Goal: Task Accomplishment & Management: Manage account settings

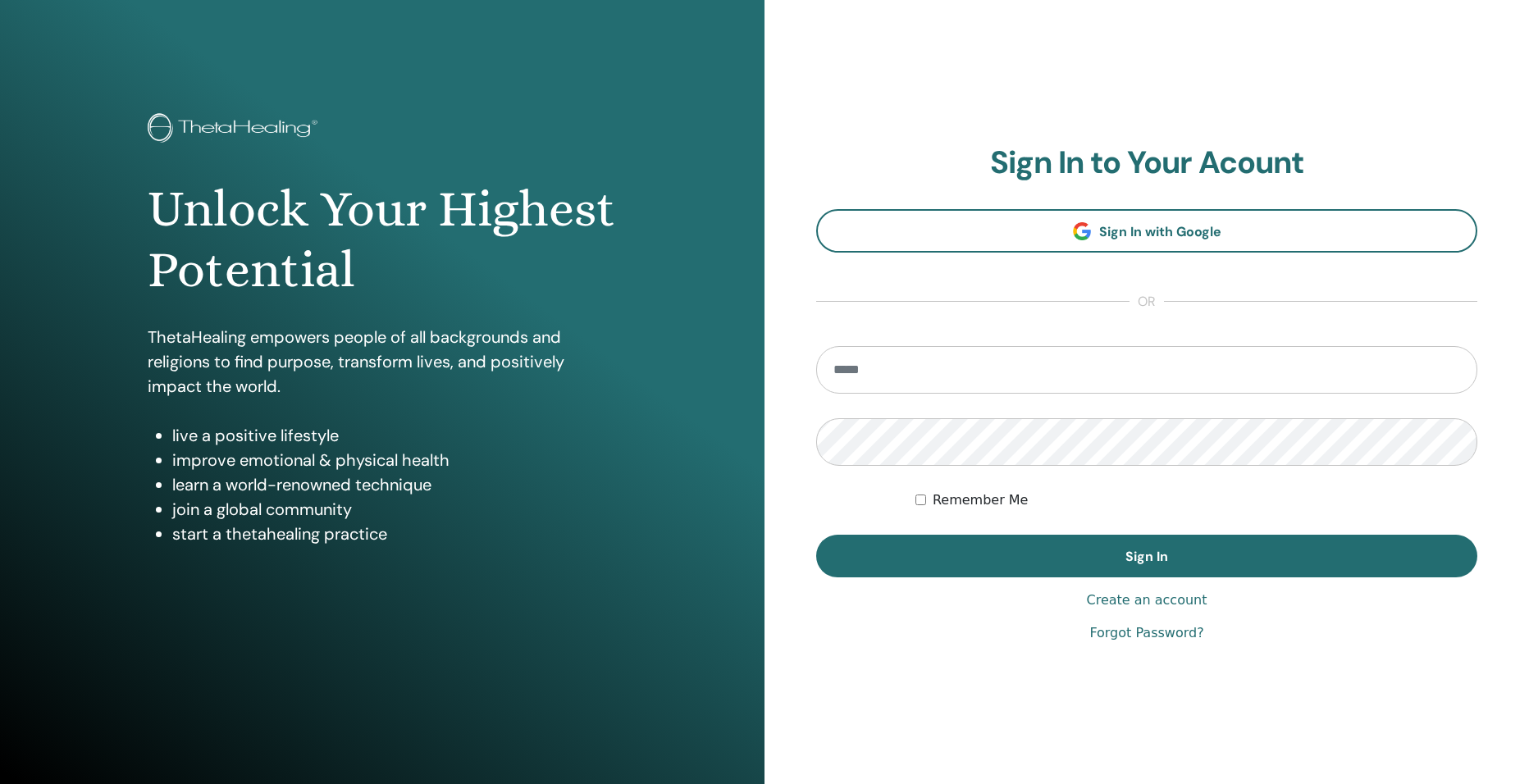
click at [1092, 373] on input "email" at bounding box center [1147, 369] width 661 height 48
type input "**********"
click at [816, 534] on button "Sign In" at bounding box center [1147, 555] width 661 height 43
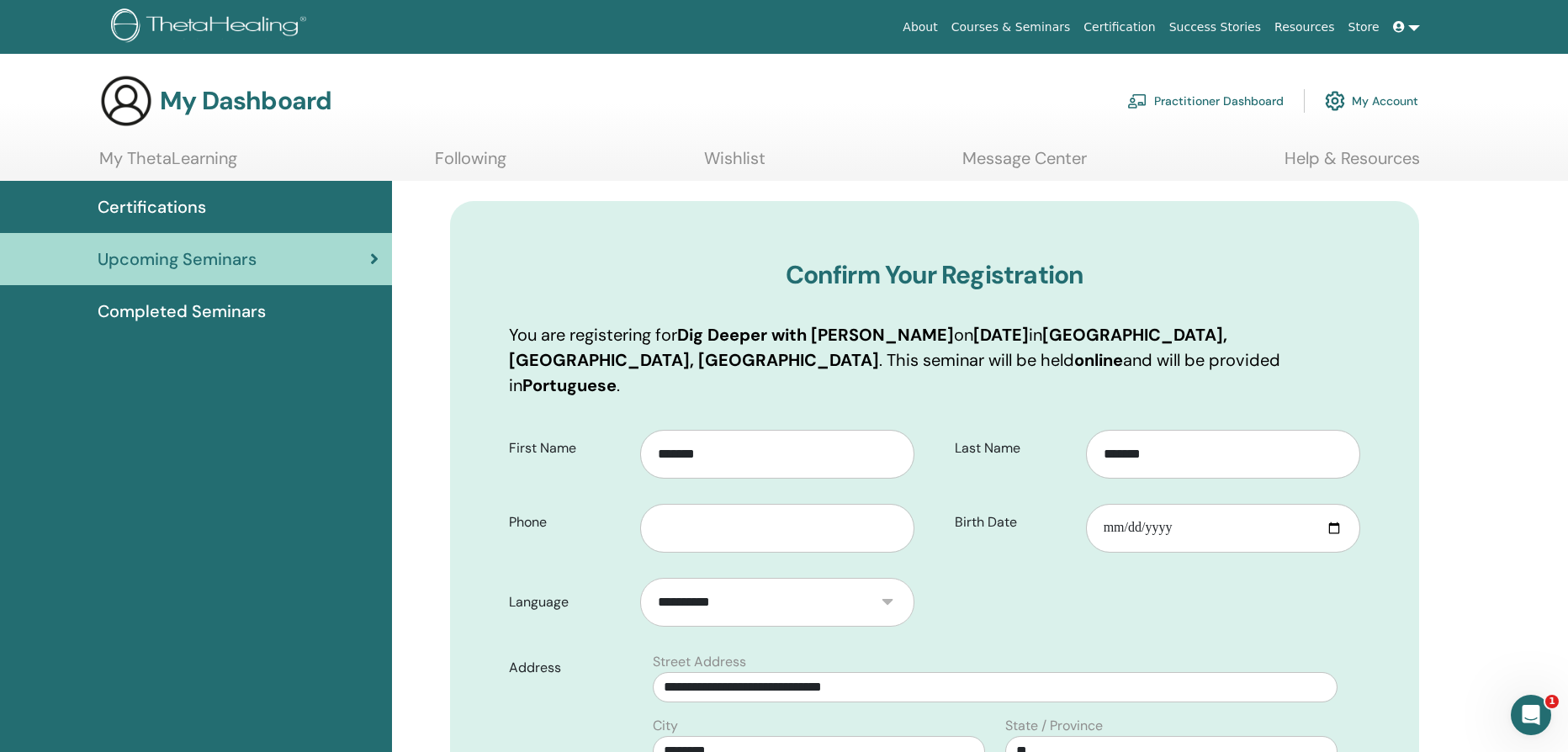
click at [1107, 504] on input "Birth Date" at bounding box center [1223, 528] width 274 height 49
click at [1131, 511] on input "Birth Date" at bounding box center [1223, 528] width 274 height 49
click at [838, 504] on input "text" at bounding box center [777, 528] width 274 height 49
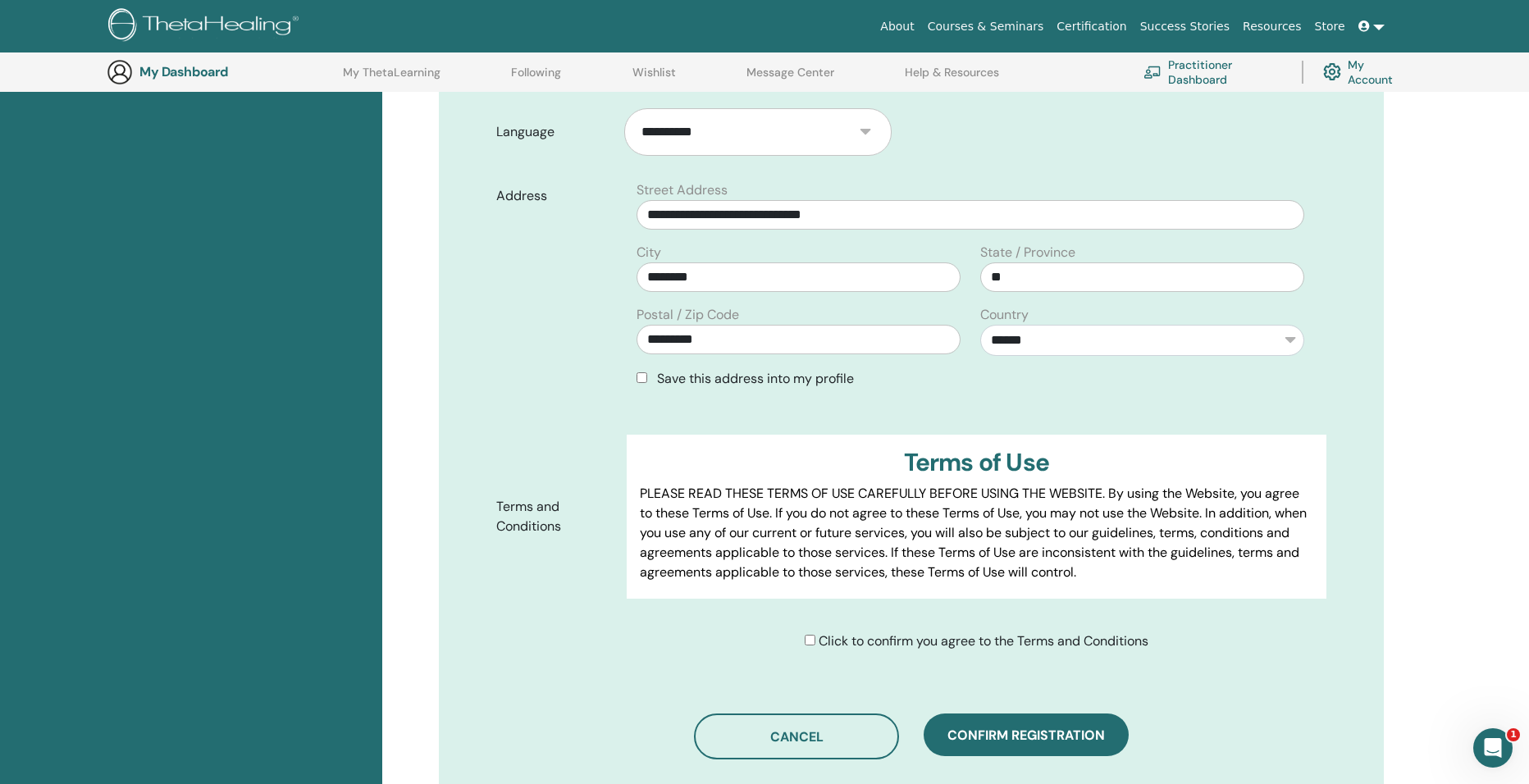
scroll to position [497, 0]
type input "**********"
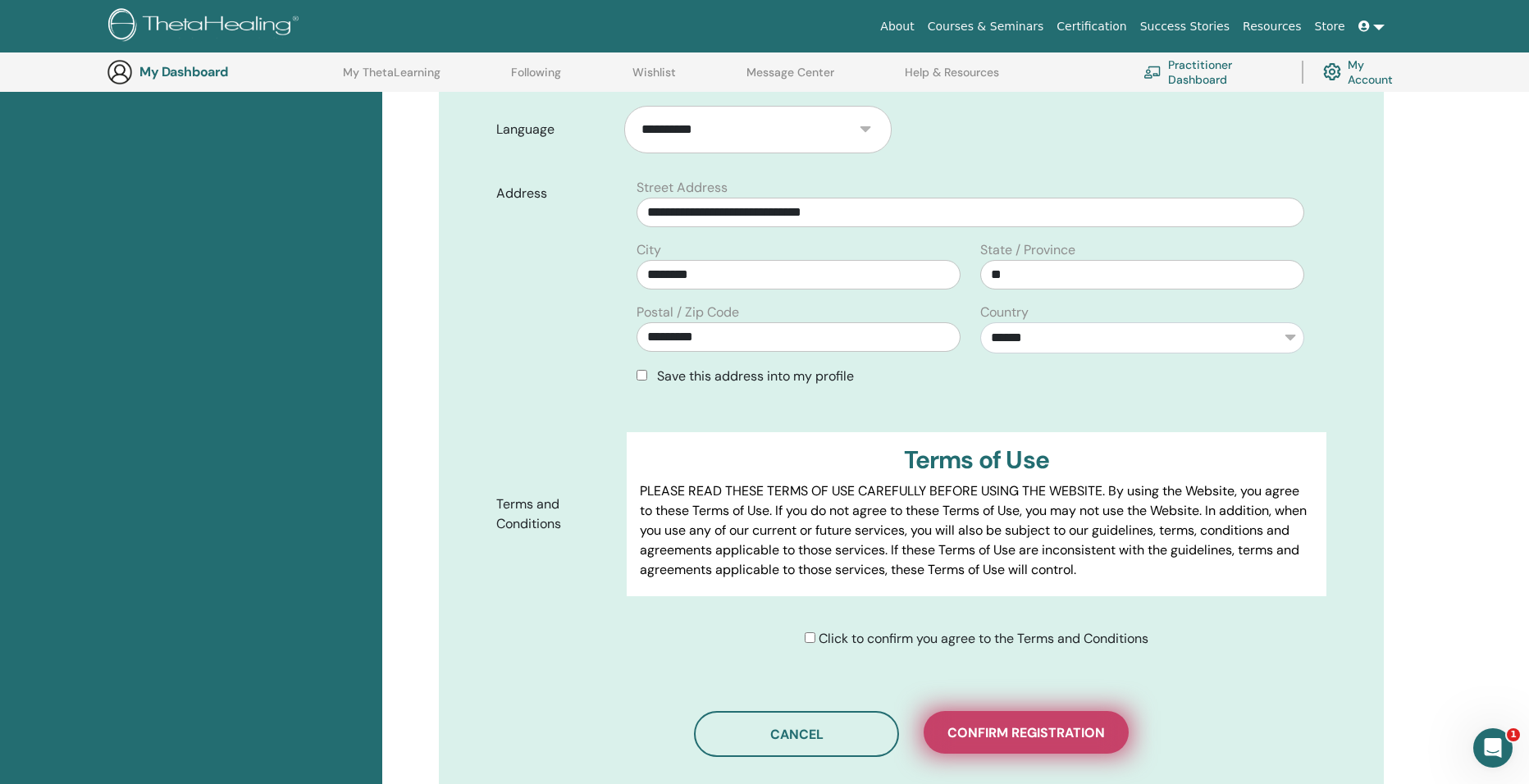
click at [1014, 716] on button "Confirm registration" at bounding box center [1026, 732] width 205 height 43
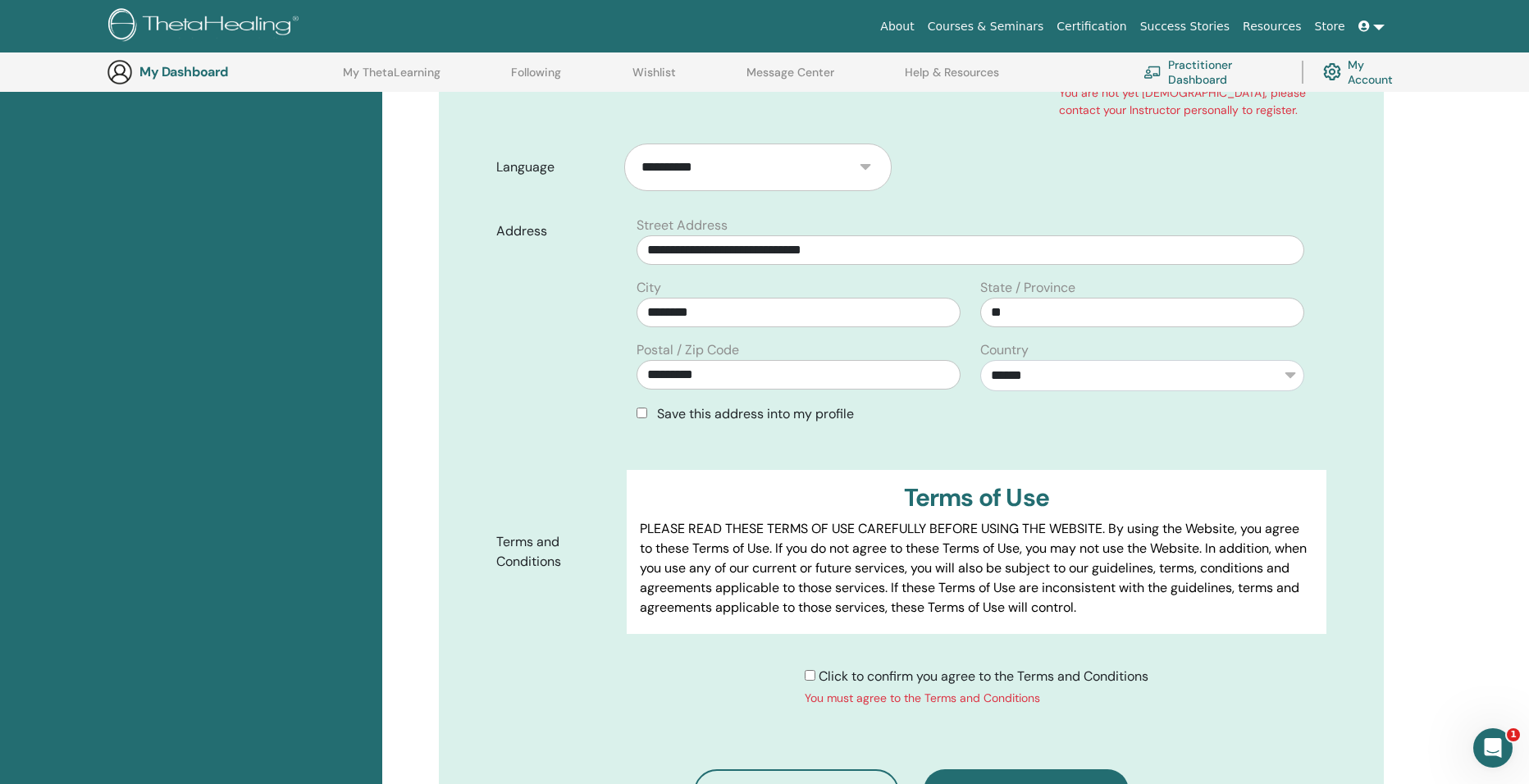
click at [809, 666] on div "Click to confirm you agree to the Terms and Conditions You must agree to the Te…" at bounding box center [976, 686] width 344 height 40
click at [945, 769] on button "Confirm registration" at bounding box center [1026, 790] width 205 height 43
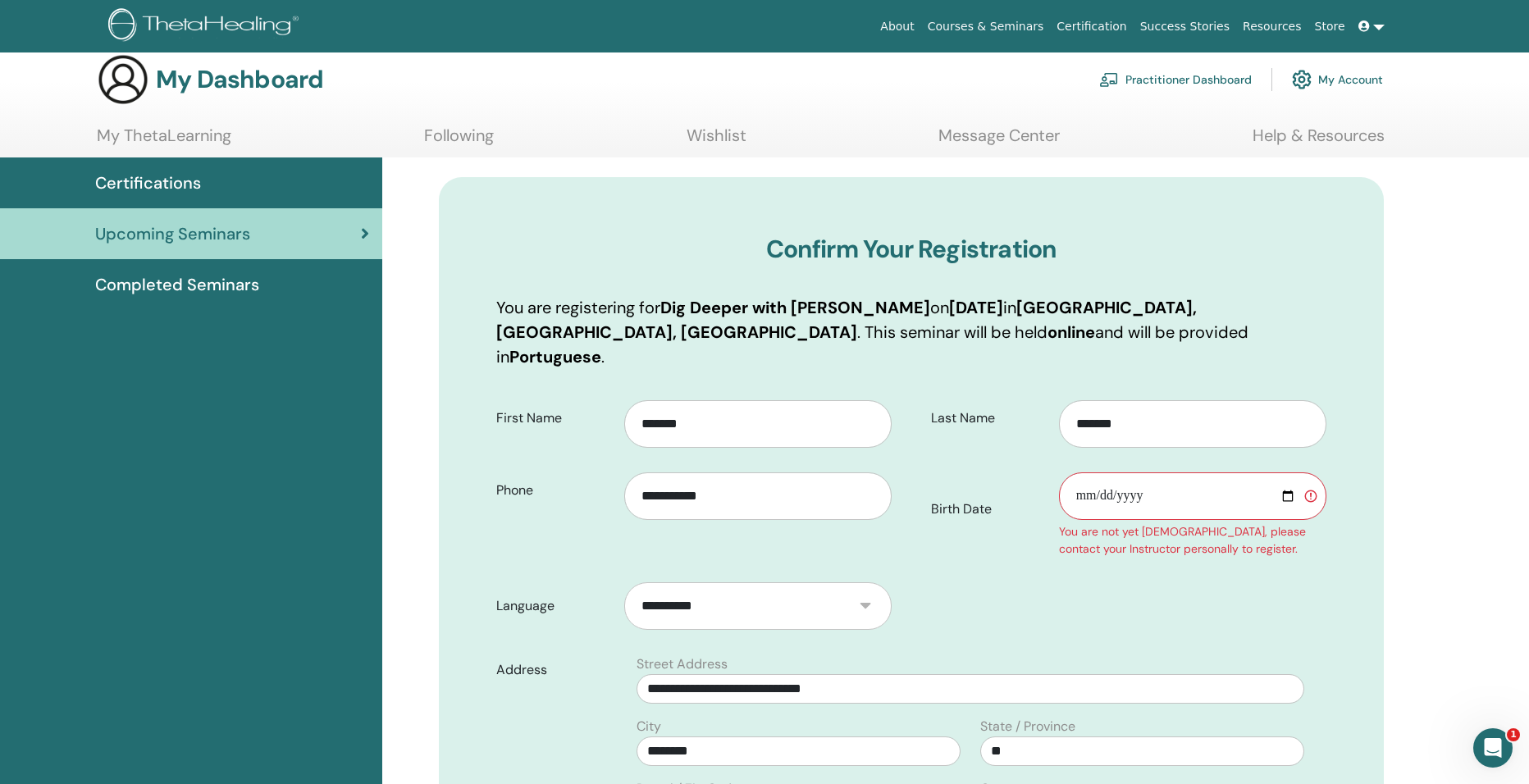
scroll to position [0, 0]
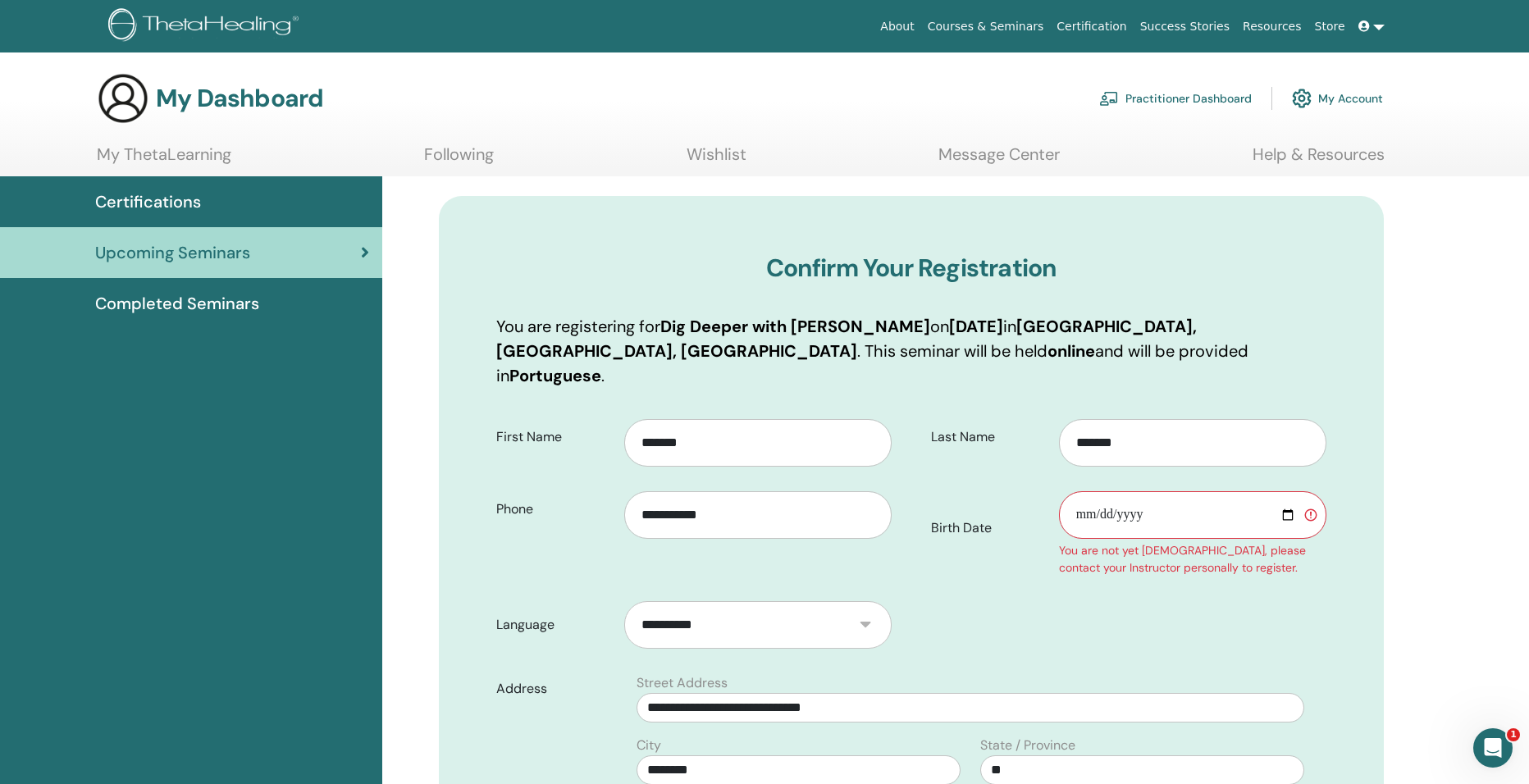
click at [1098, 491] on input "Birth Date" at bounding box center [1192, 514] width 267 height 48
type input "**********"
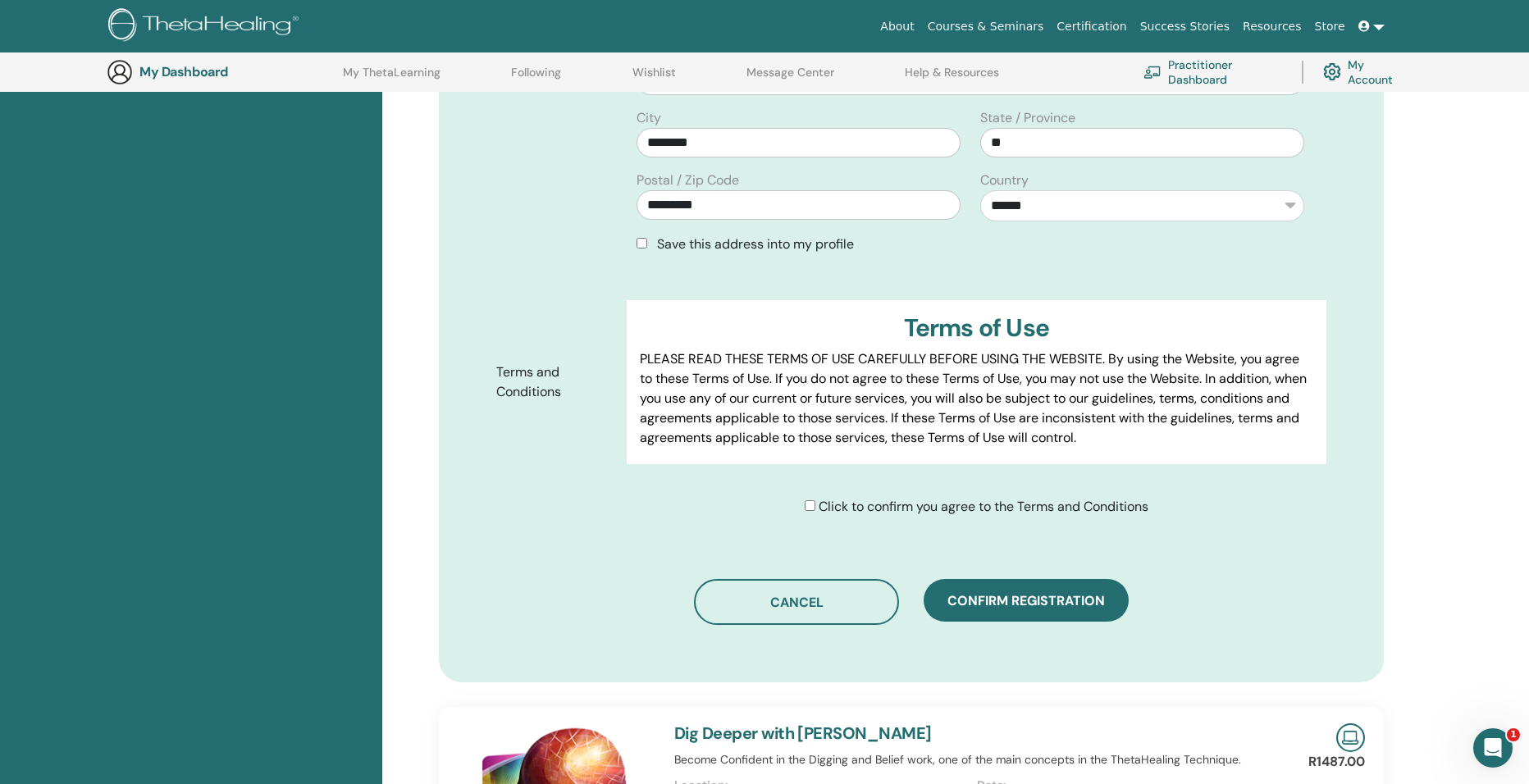
scroll to position [712, 0]
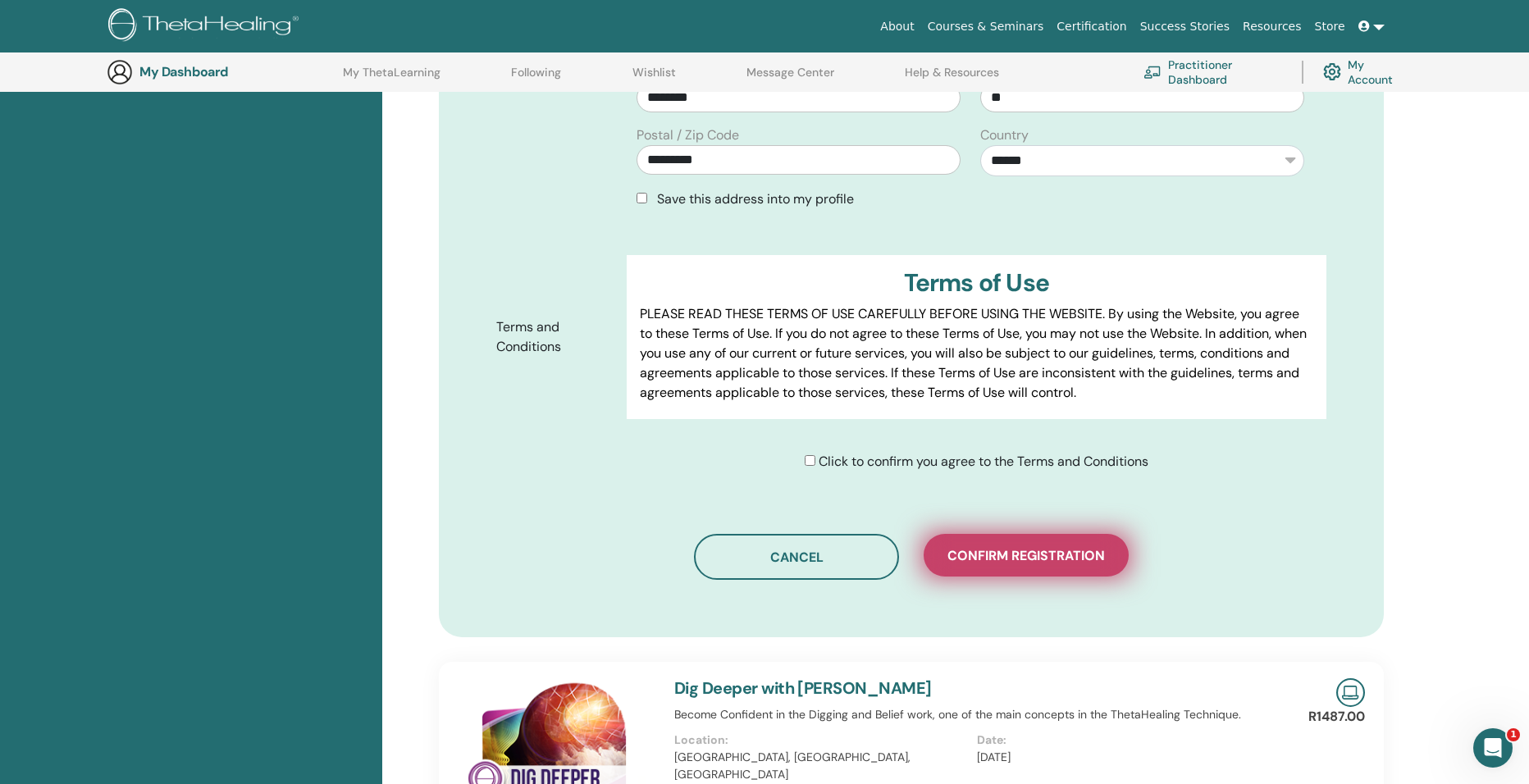
click at [1060, 547] on span "Confirm registration" at bounding box center [1025, 555] width 158 height 18
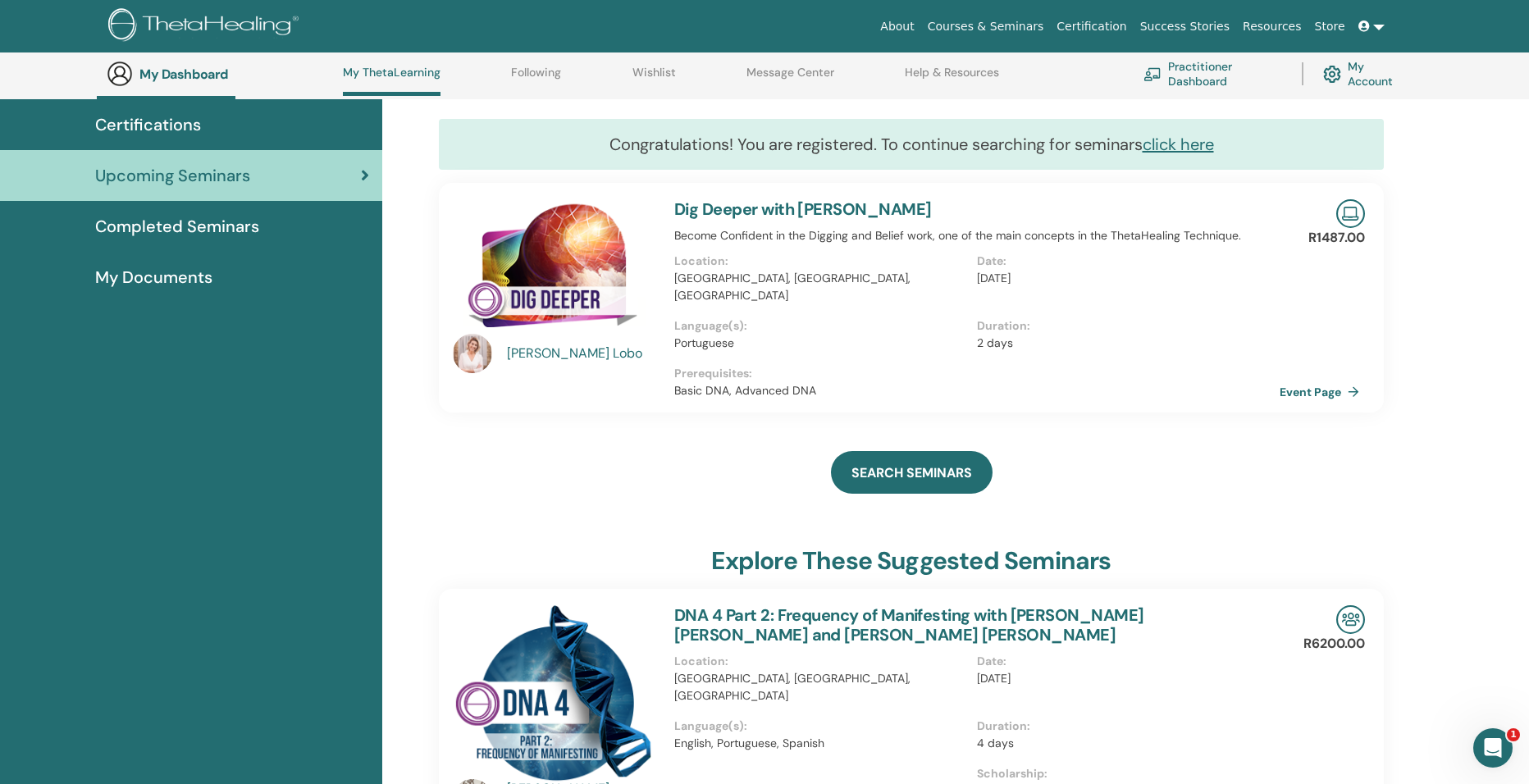
scroll to position [68, 0]
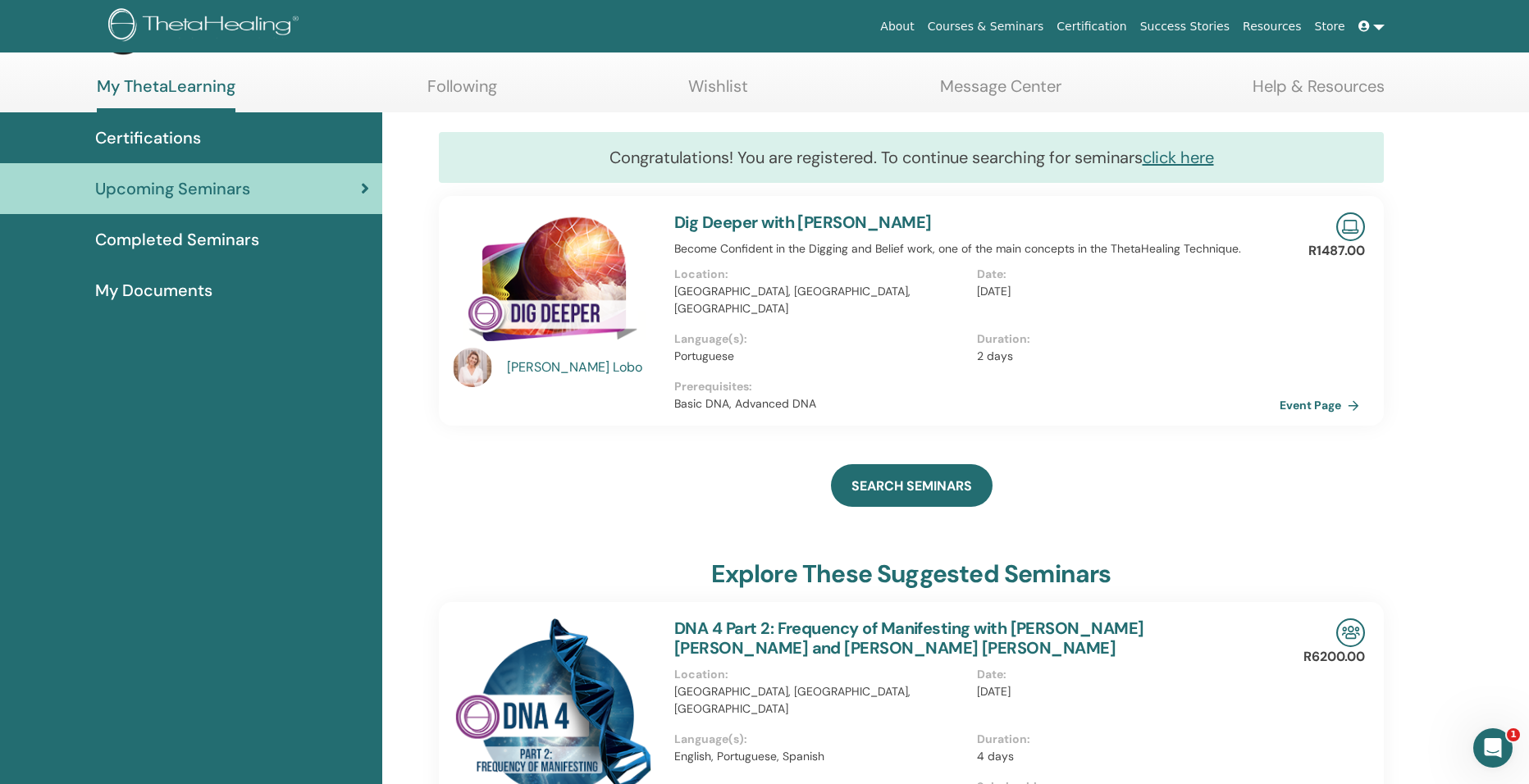
click at [1241, 378] on p "Prerequisites :" at bounding box center [976, 387] width 605 height 18
click at [1314, 392] on link "Event Page" at bounding box center [1324, 404] width 86 height 24
click at [183, 280] on span "My Documents" at bounding box center [154, 290] width 117 height 24
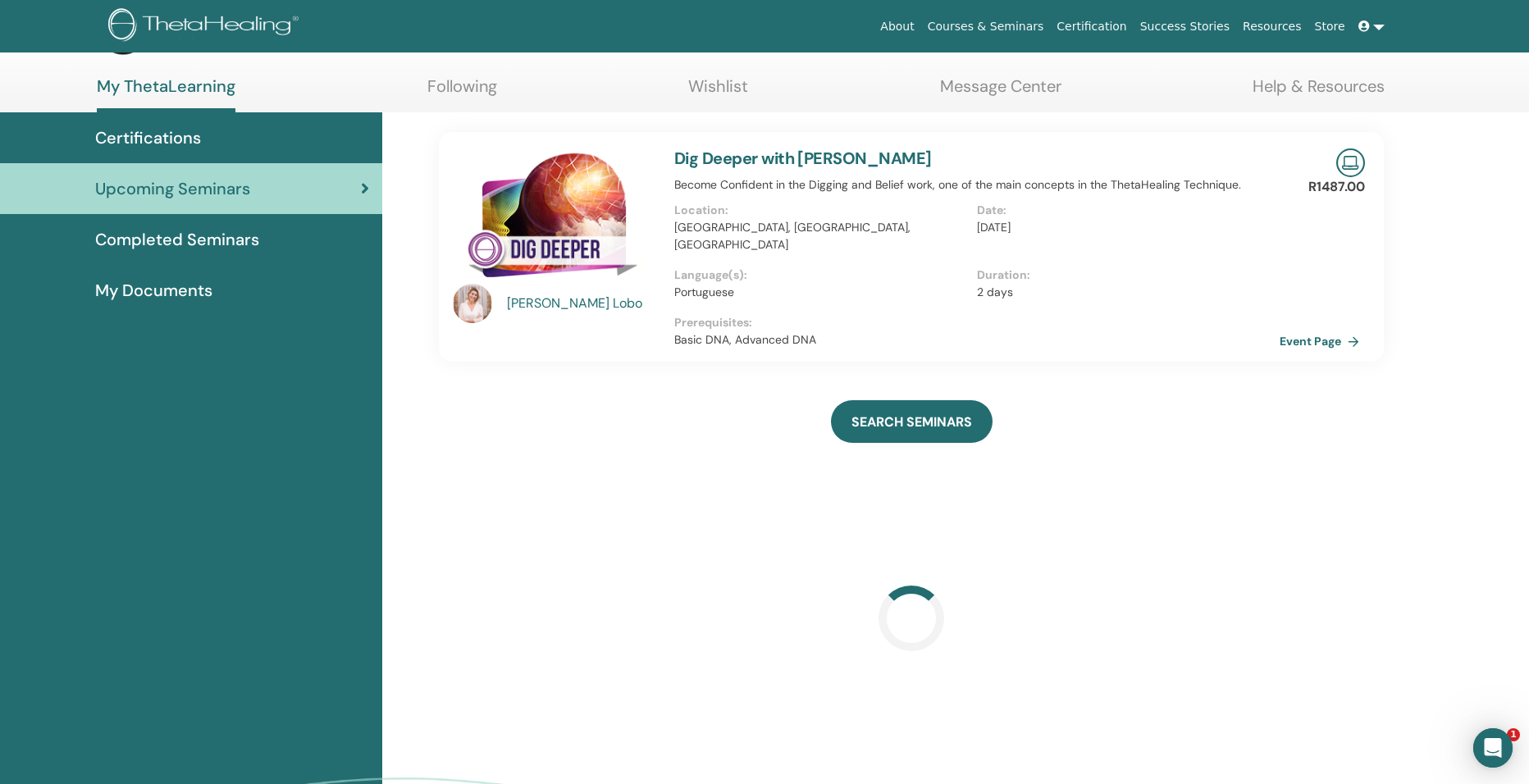
click at [555, 235] on img at bounding box center [554, 219] width 202 height 140
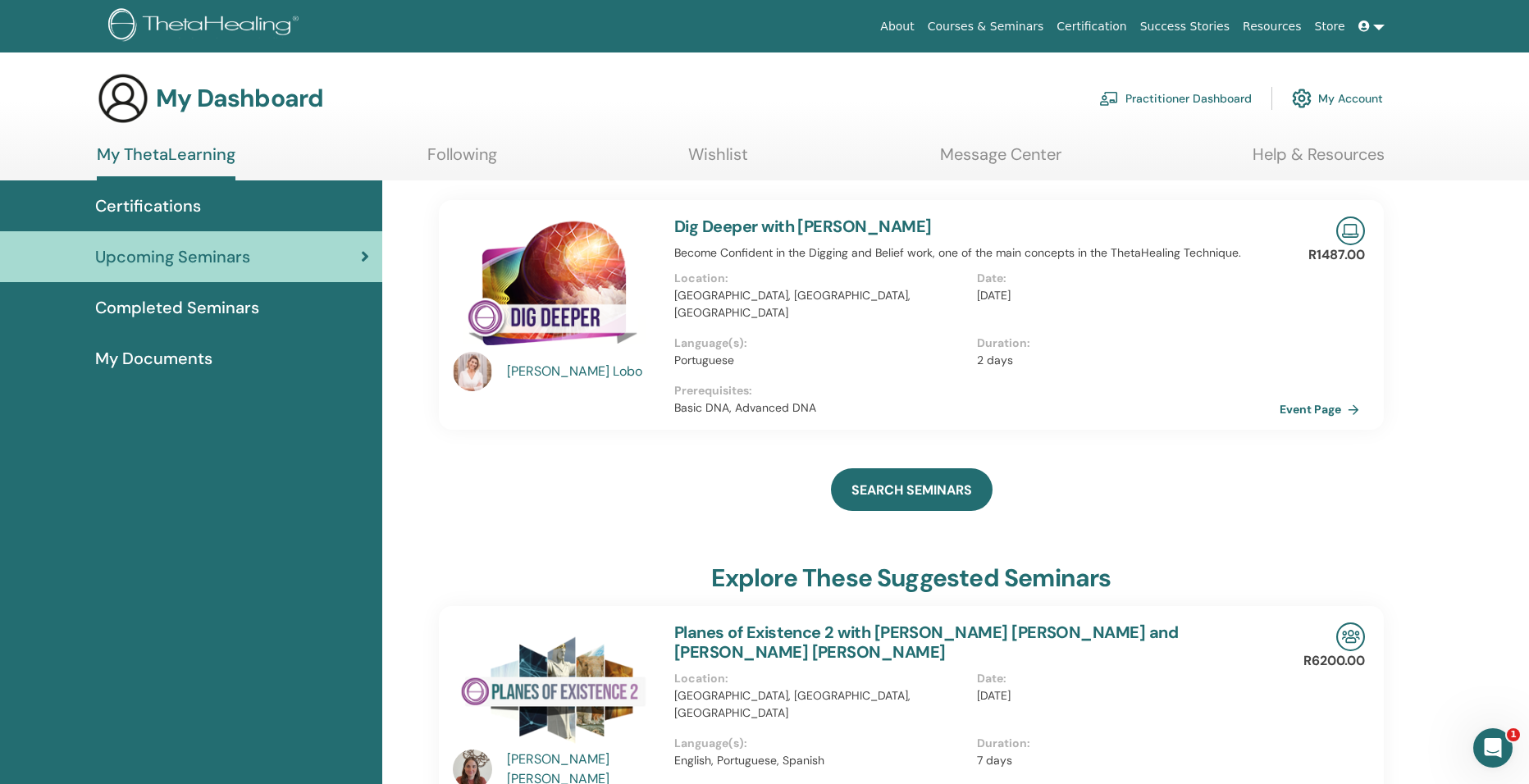
click at [555, 235] on img at bounding box center [554, 286] width 202 height 140
click at [185, 316] on span "Completed Seminars" at bounding box center [177, 307] width 164 height 24
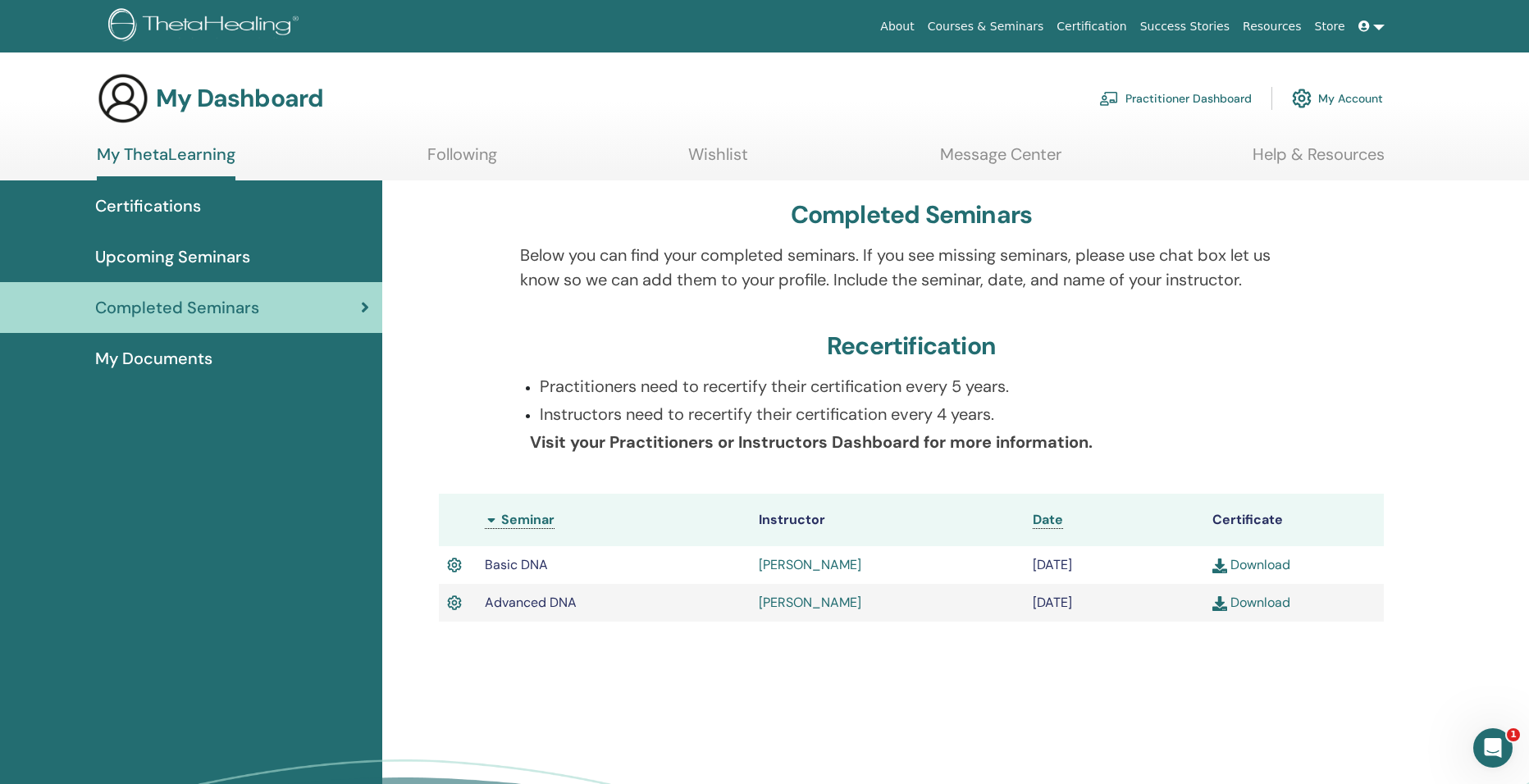
click at [195, 260] on span "Upcoming Seminars" at bounding box center [173, 256] width 155 height 24
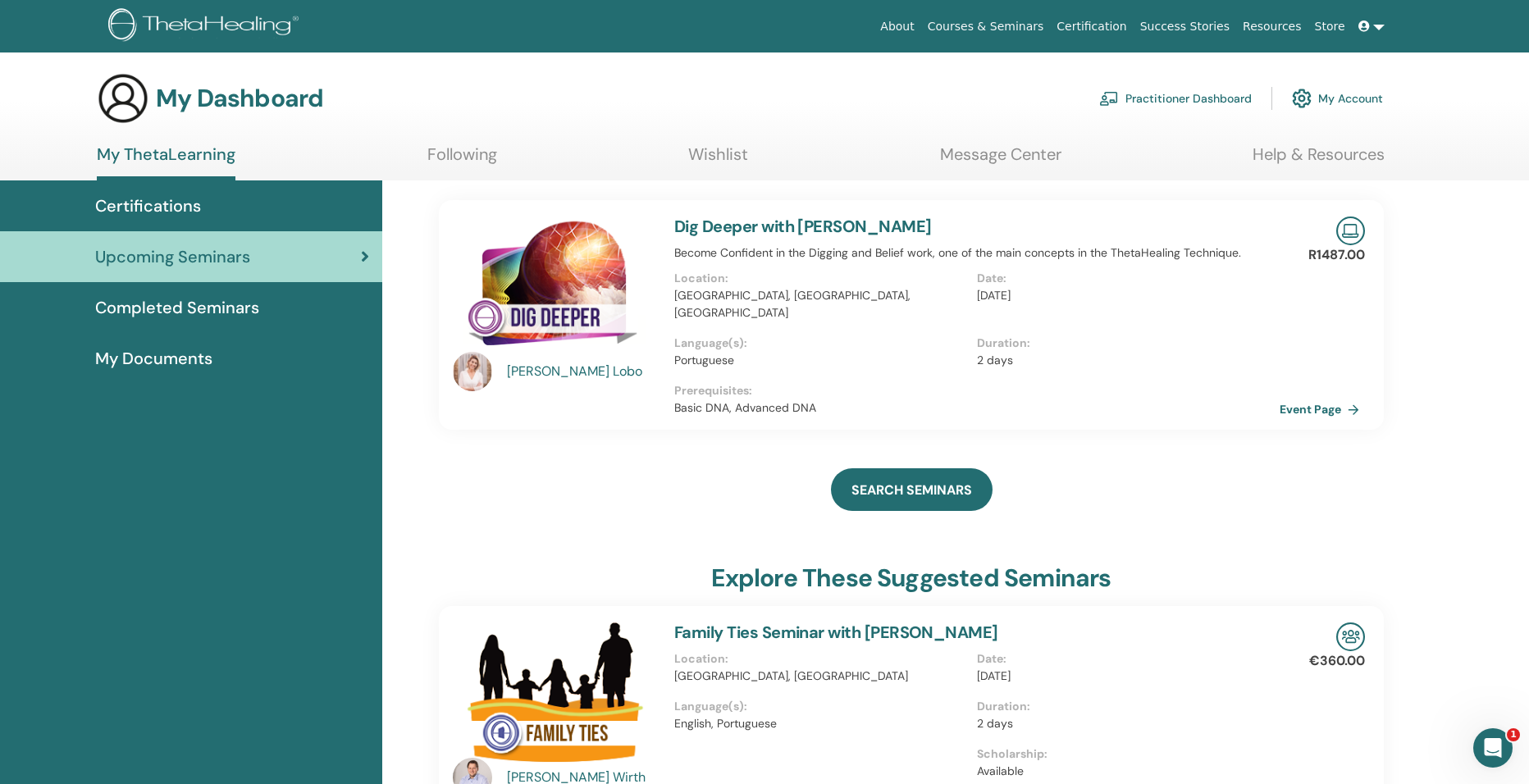
click at [273, 213] on div "Certifications" at bounding box center [191, 205] width 356 height 24
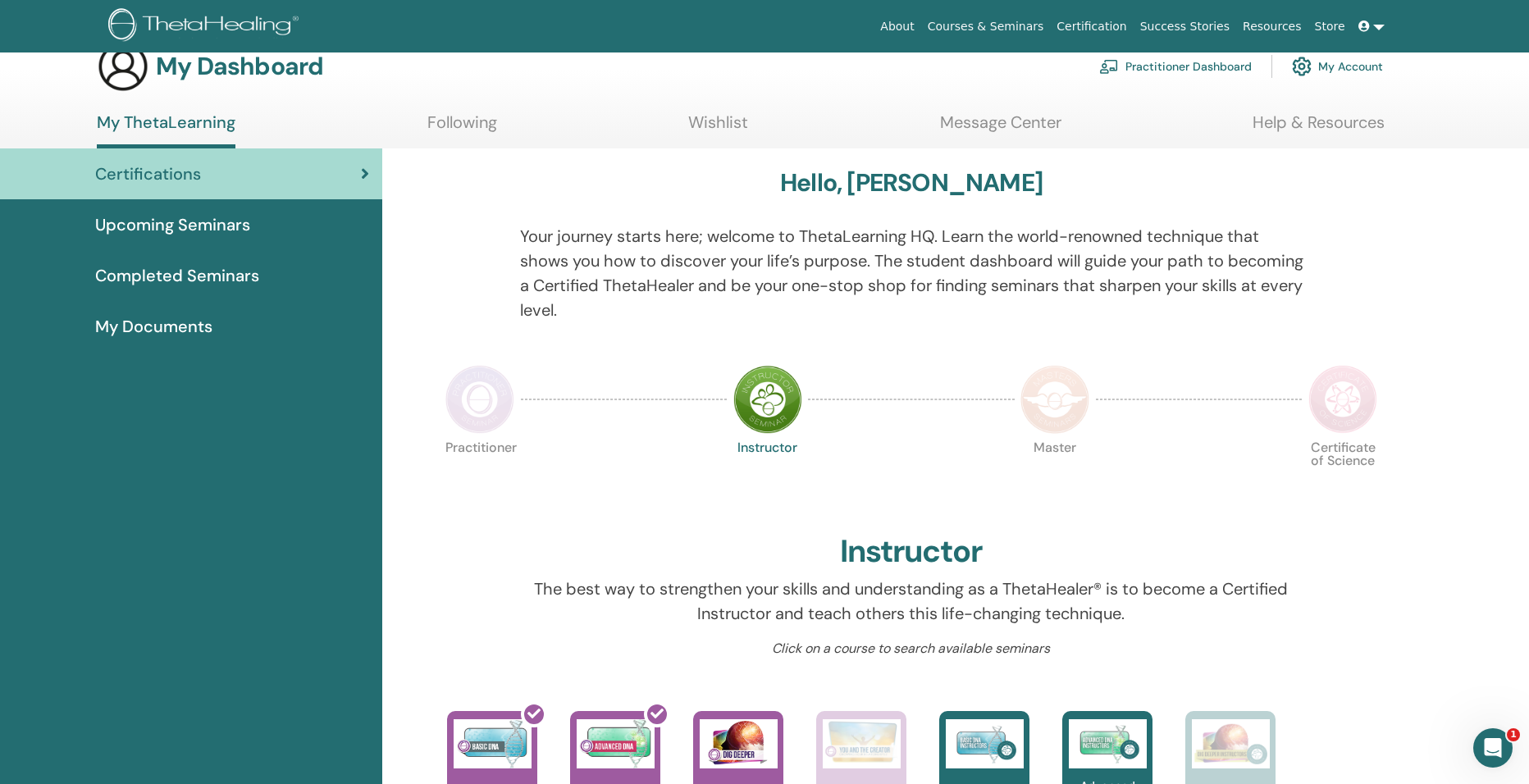
scroll to position [27, 0]
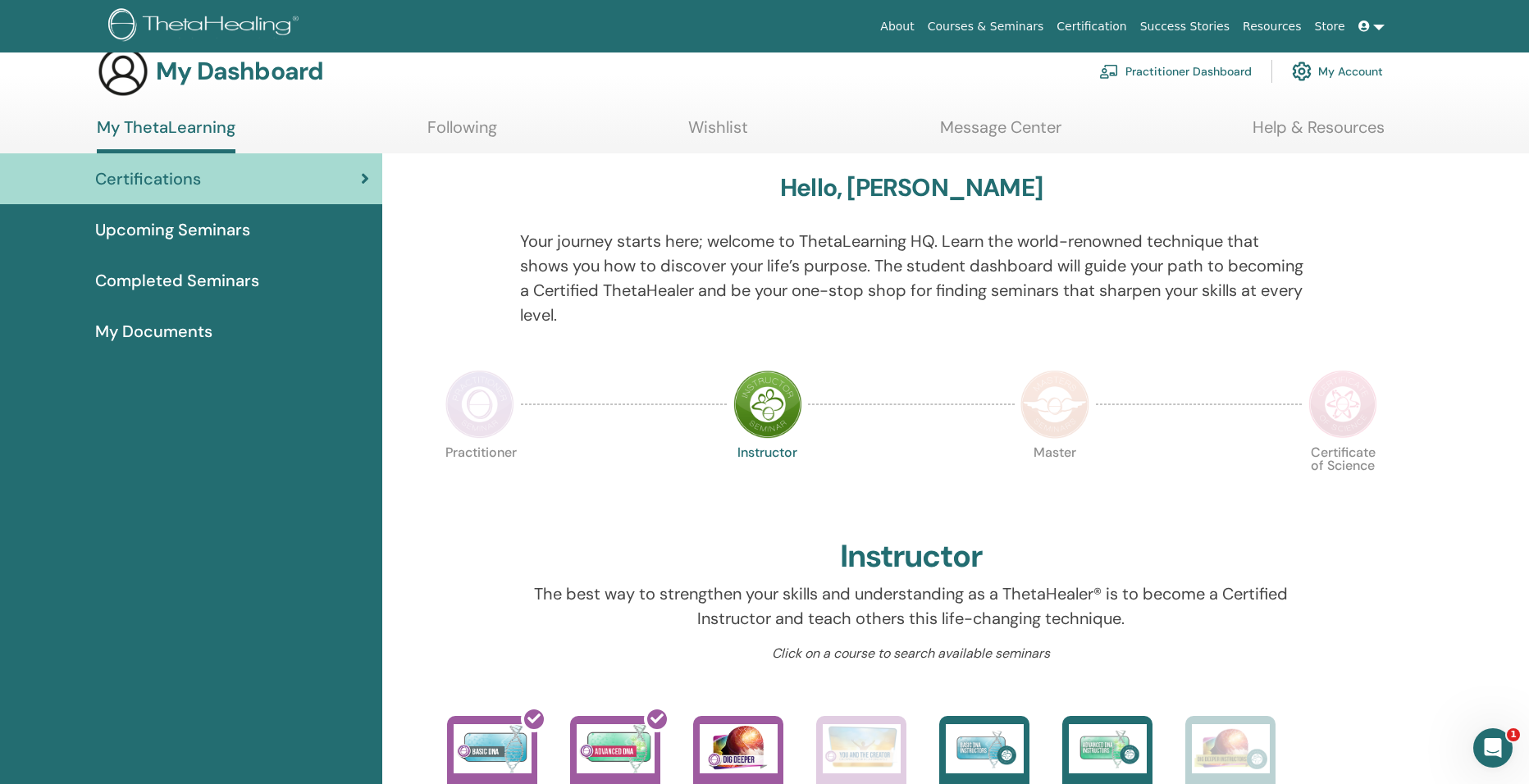
click at [165, 336] on span "My Documents" at bounding box center [154, 331] width 117 height 24
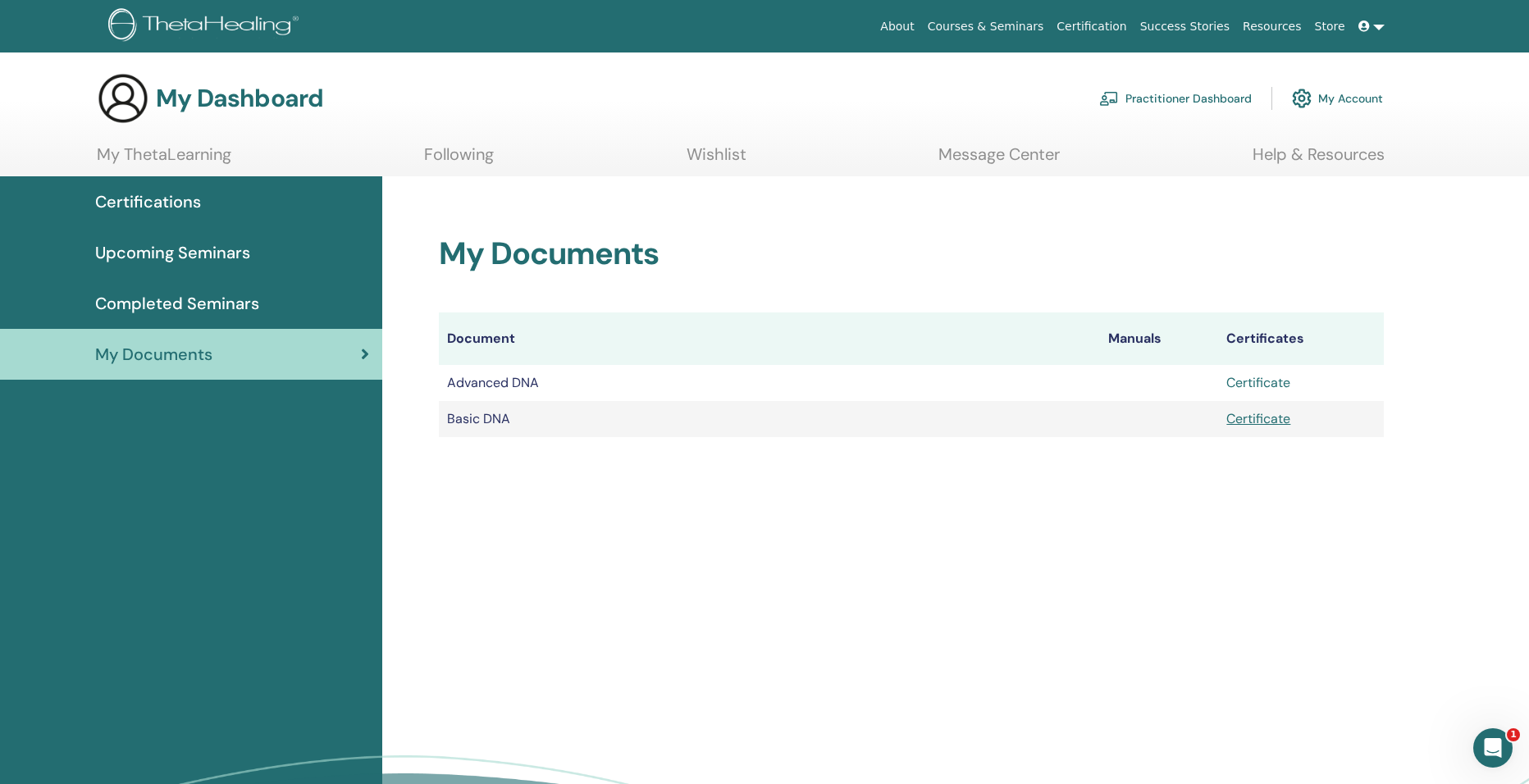
click at [1243, 390] on link "Certificate" at bounding box center [1258, 382] width 64 height 18
click at [1287, 417] on link "Certificate" at bounding box center [1258, 418] width 64 height 18
